Goal: Task Accomplishment & Management: Complete application form

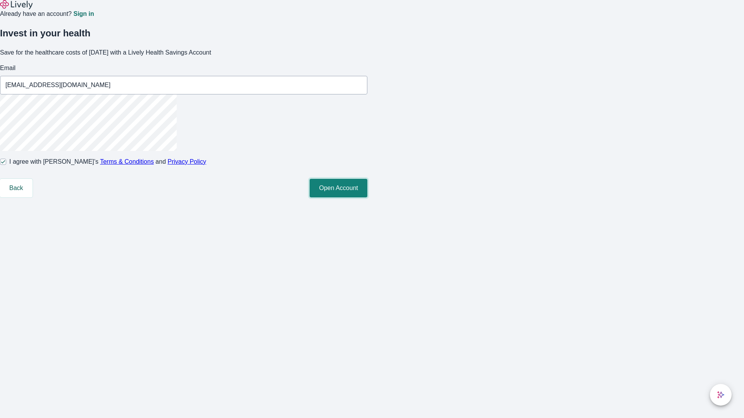
click at [367, 198] on button "Open Account" at bounding box center [339, 188] width 58 height 19
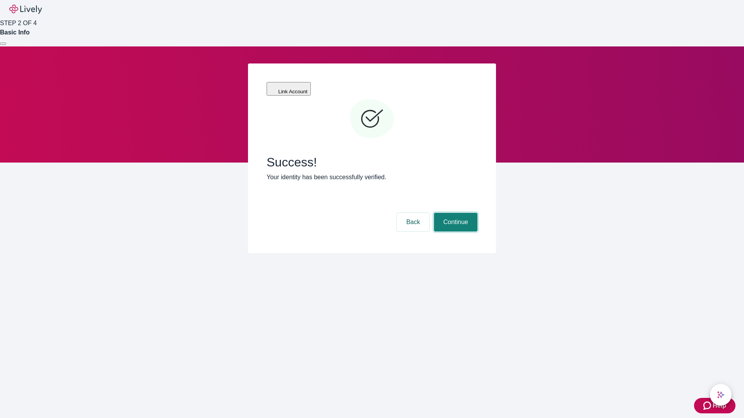
click at [454, 213] on button "Continue" at bounding box center [455, 222] width 43 height 19
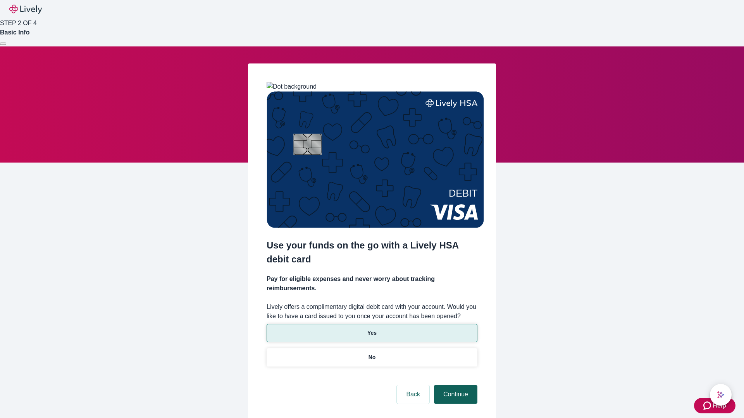
click at [372, 329] on p "Yes" at bounding box center [371, 333] width 9 height 8
click at [454, 385] on button "Continue" at bounding box center [455, 394] width 43 height 19
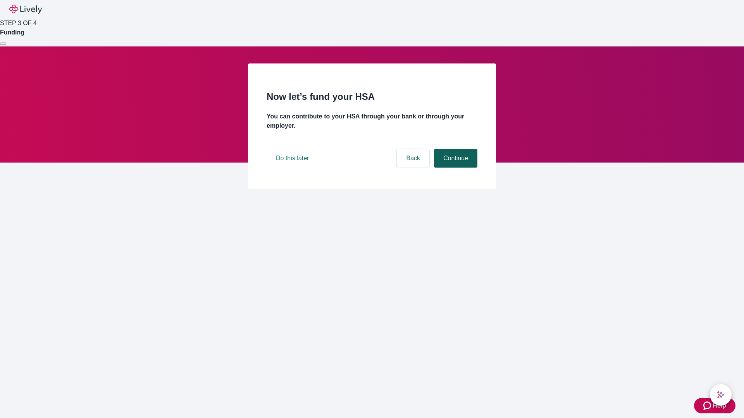
click at [454, 168] on button "Continue" at bounding box center [455, 158] width 43 height 19
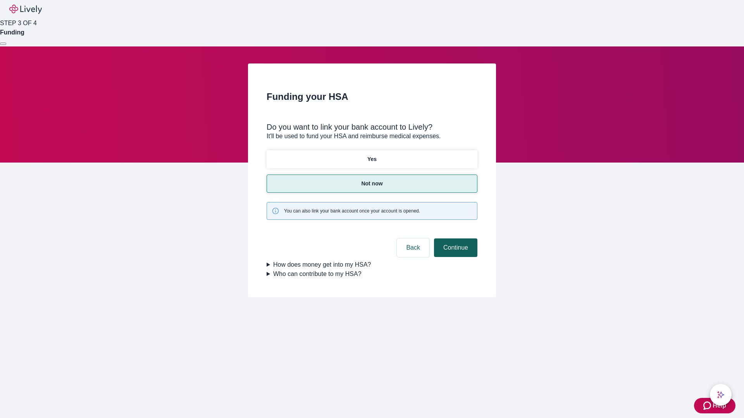
click at [454, 239] on button "Continue" at bounding box center [455, 248] width 43 height 19
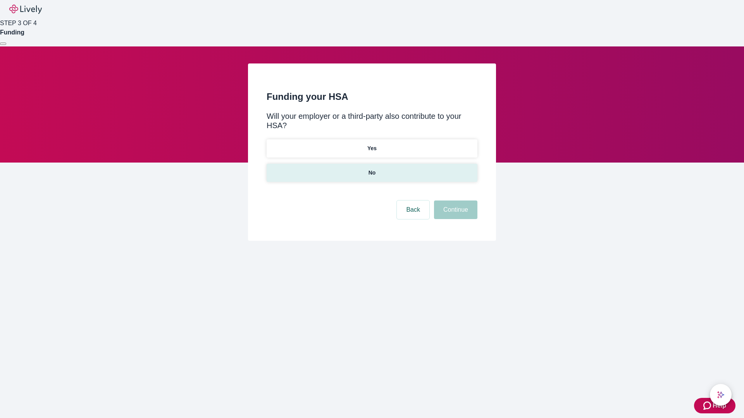
click at [372, 169] on p "No" at bounding box center [371, 173] width 7 height 8
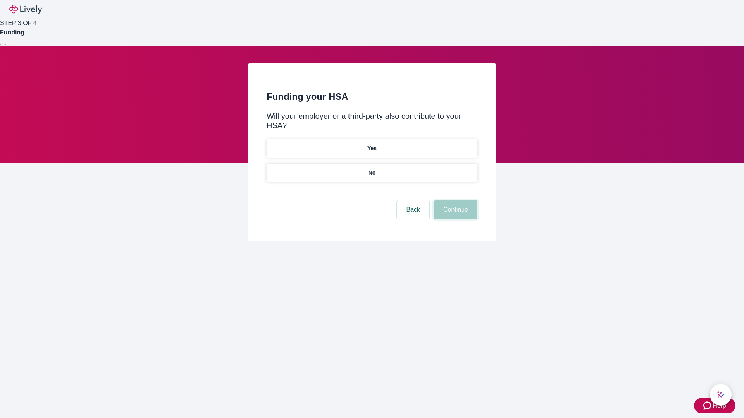
click at [454, 201] on button "Continue" at bounding box center [455, 210] width 43 height 19
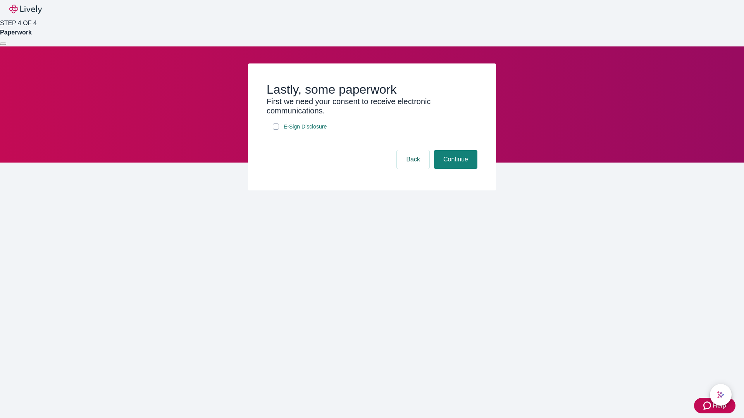
click at [276, 130] on input "E-Sign Disclosure" at bounding box center [276, 127] width 6 height 6
checkbox input "true"
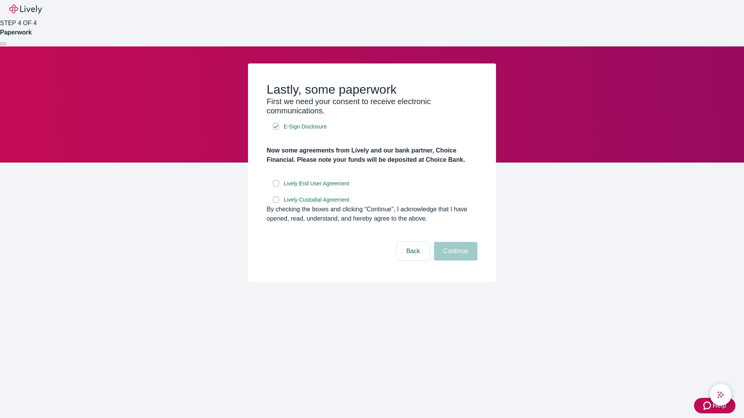
click at [276, 187] on input "Lively End User Agreement" at bounding box center [276, 184] width 6 height 6
checkbox input "true"
click at [276, 203] on input "Lively Custodial Agreement" at bounding box center [276, 200] width 6 height 6
checkbox input "true"
click at [454, 261] on button "Continue" at bounding box center [455, 251] width 43 height 19
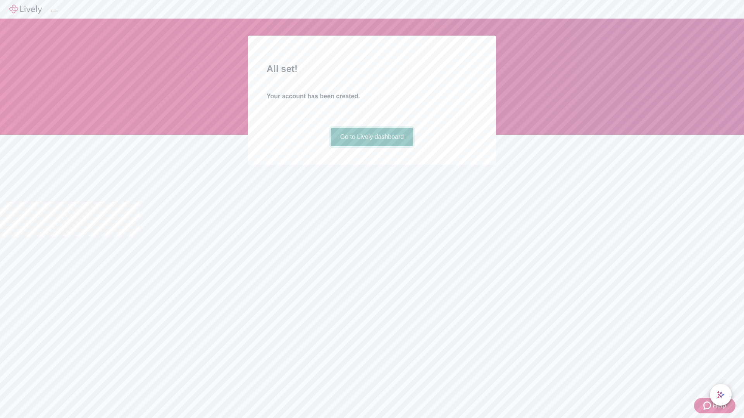
click at [372, 146] on link "Go to Lively dashboard" at bounding box center [372, 137] width 83 height 19
